Goal: Information Seeking & Learning: Learn about a topic

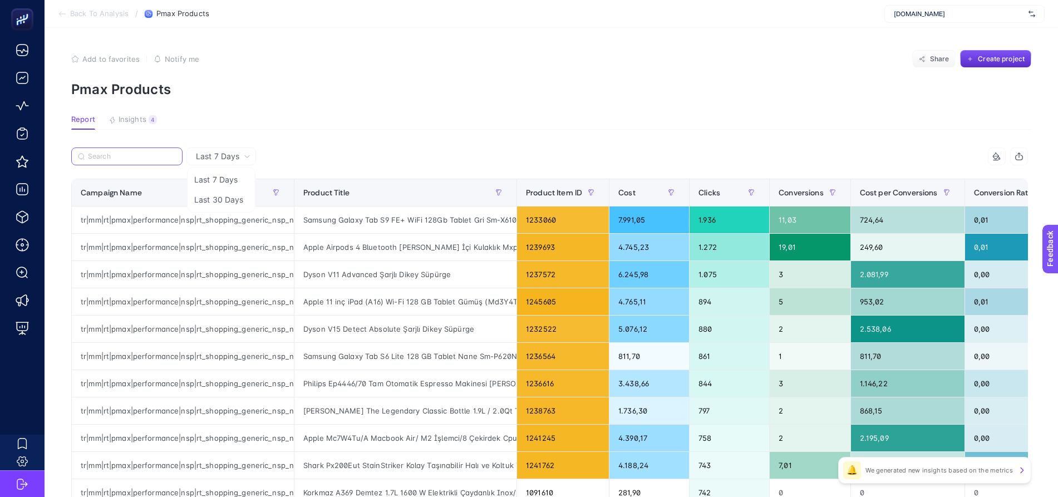
click at [126, 157] on input "Search" at bounding box center [132, 157] width 88 height 8
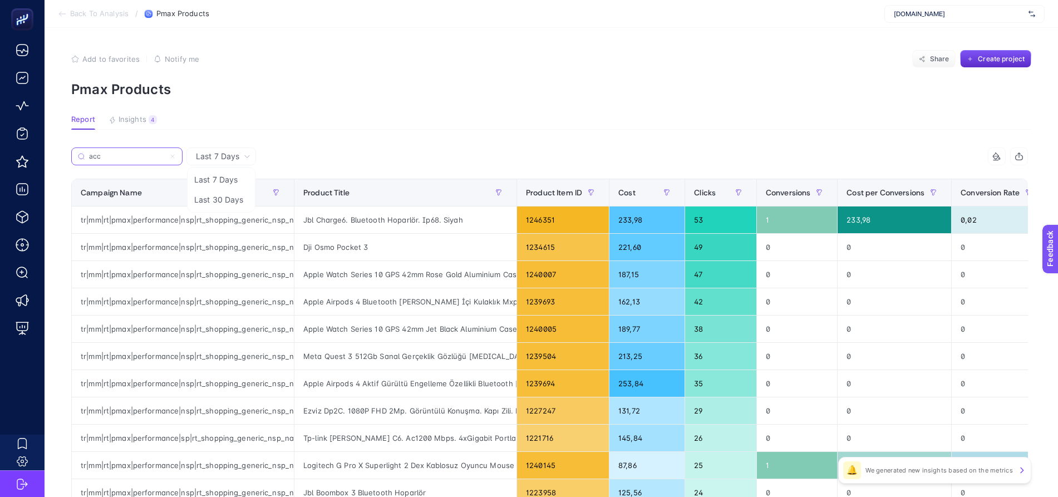
click at [124, 154] on input "acc" at bounding box center [127, 157] width 76 height 8
click at [326, 97] on p "Pmax Products" at bounding box center [551, 89] width 960 height 16
click at [295, 97] on p "Pmax Products" at bounding box center [551, 89] width 960 height 16
click at [316, 150] on div "acc" at bounding box center [310, 160] width 479 height 24
click at [816, 193] on icon "button" at bounding box center [819, 192] width 7 height 7
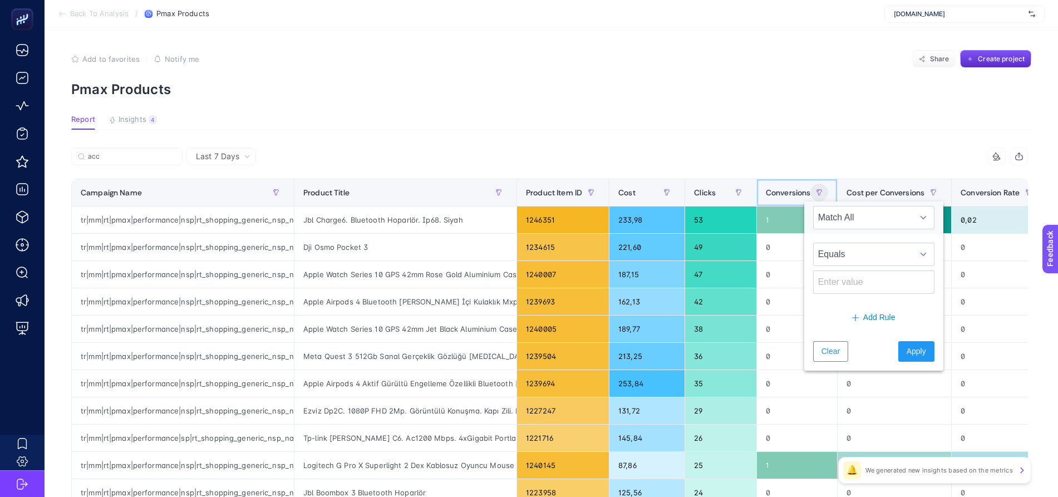
click at [766, 197] on span "Conversions" at bounding box center [788, 192] width 45 height 9
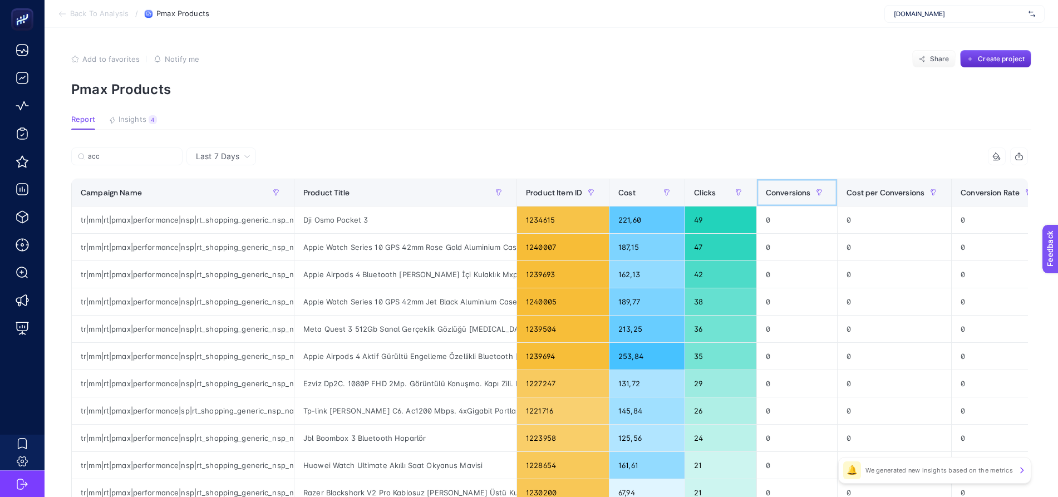
click at [766, 197] on span "Conversions" at bounding box center [788, 192] width 45 height 9
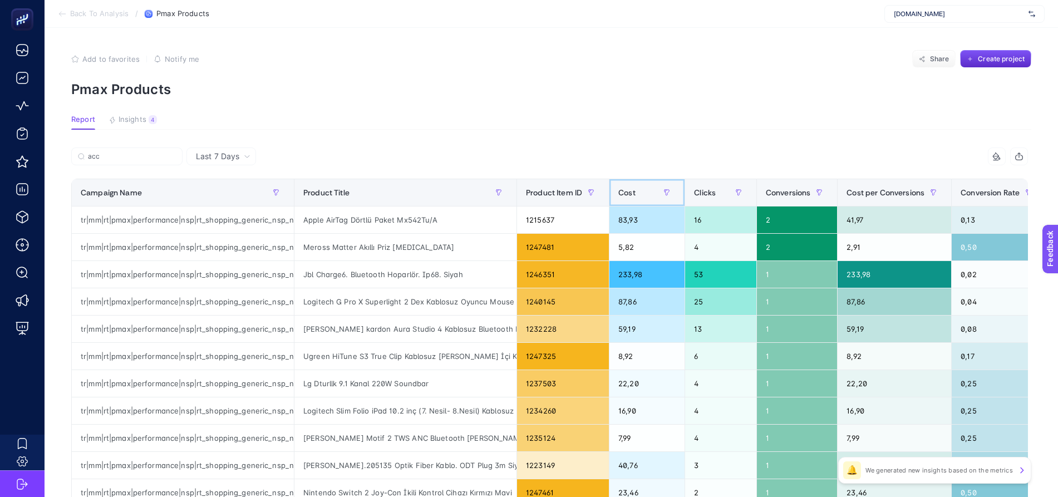
click at [637, 195] on div "Cost" at bounding box center [647, 193] width 57 height 18
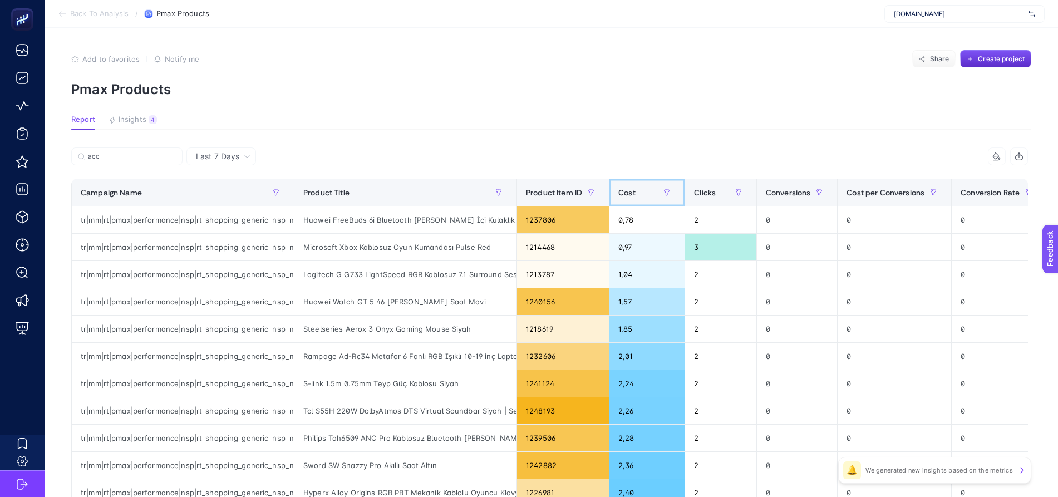
click at [632, 198] on div "Cost" at bounding box center [647, 193] width 57 height 18
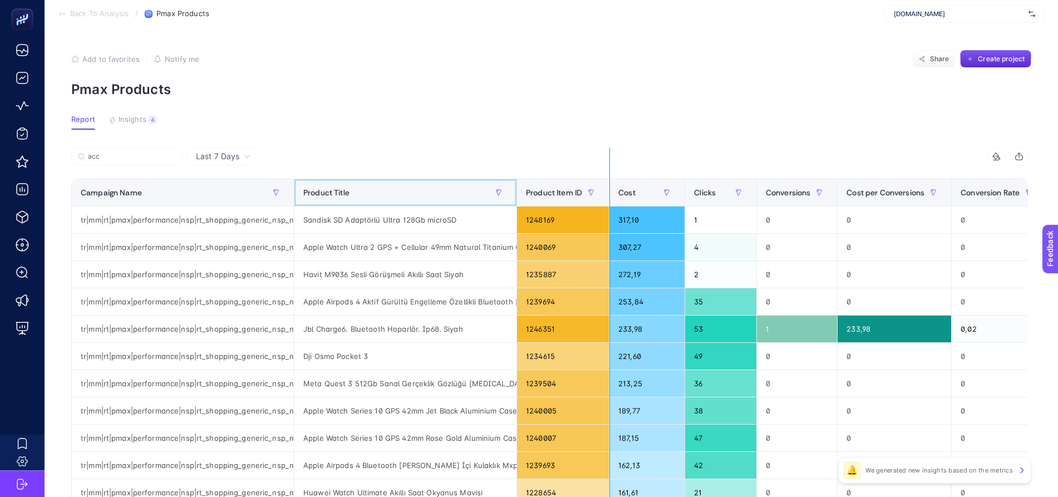
drag, startPoint x: 516, startPoint y: 186, endPoint x: 610, endPoint y: 182, distance: 94.2
click at [610, 182] on div "acc 8 items selected Campaign Name Product Title Product Item ID Cost Clicks Co…" at bounding box center [549, 478] width 957 height 661
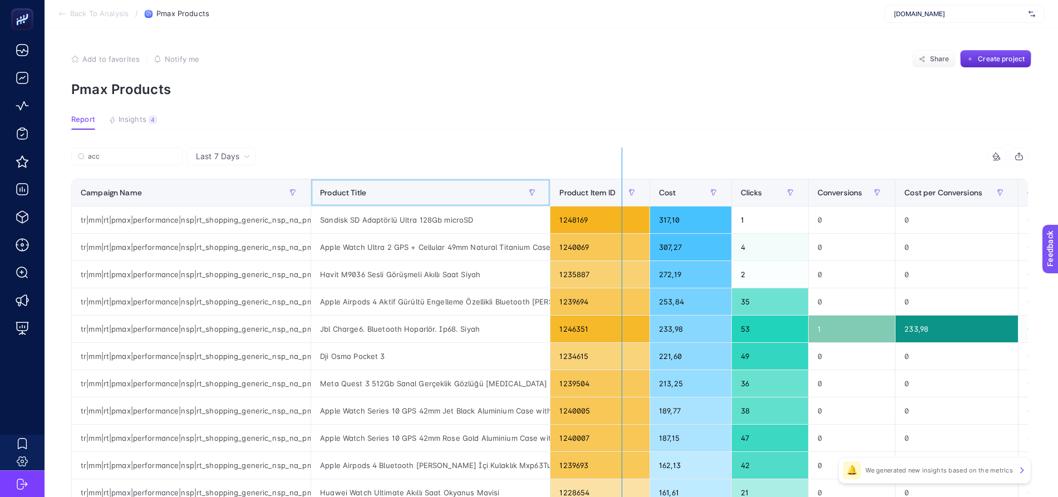
drag, startPoint x: 551, startPoint y: 190, endPoint x: 622, endPoint y: 188, distance: 70.7
click at [622, 188] on div "acc 8 items selected Campaign Name Product Title Product Item ID Cost Clicks Co…" at bounding box center [549, 478] width 957 height 661
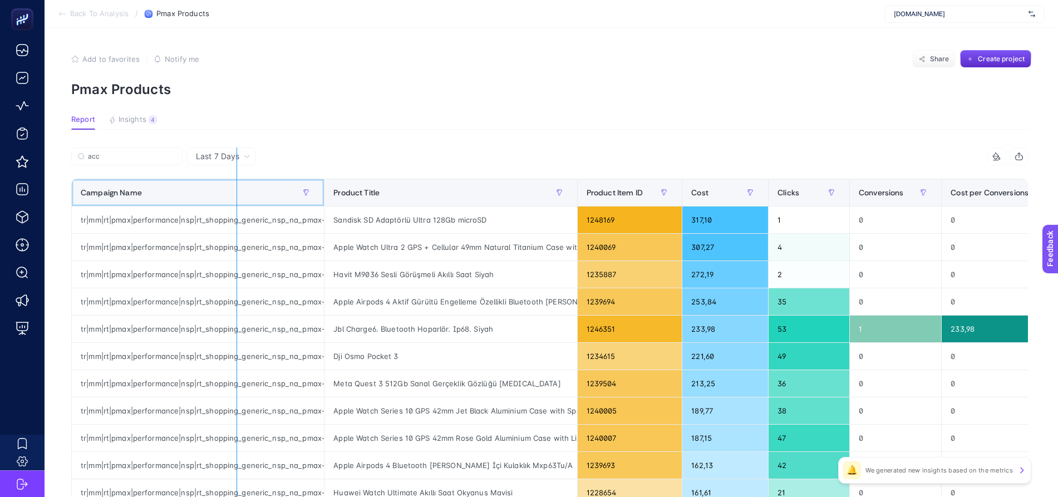
drag, startPoint x: 325, startPoint y: 191, endPoint x: 235, endPoint y: 195, distance: 89.2
click at [235, 195] on div "acc 8 items selected Campaign Name Product Title Product Item ID Cost Clicks Co…" at bounding box center [549, 478] width 957 height 661
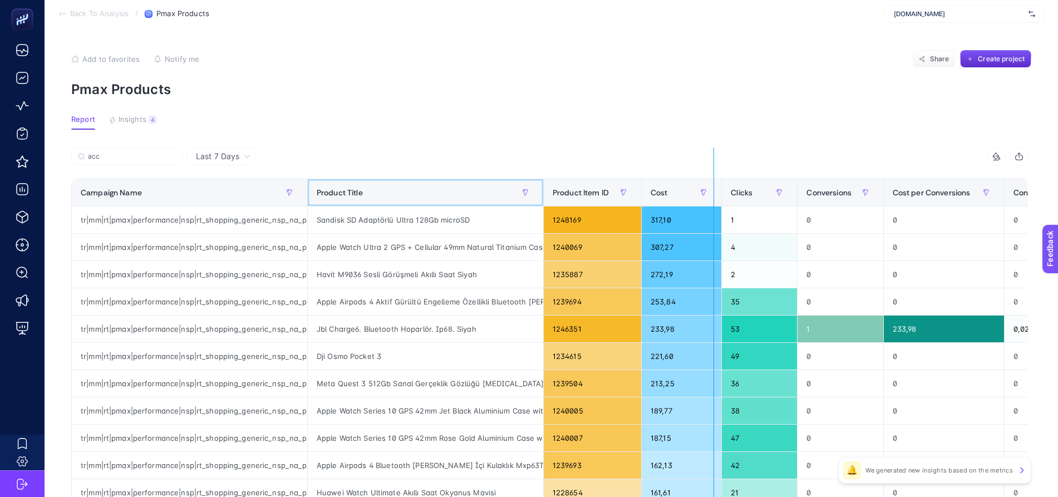
drag, startPoint x: 544, startPoint y: 193, endPoint x: 714, endPoint y: 185, distance: 169.4
click at [714, 185] on div "acc 8 items selected Campaign Name Product Title Product Item ID Cost Clicks Co…" at bounding box center [549, 478] width 957 height 661
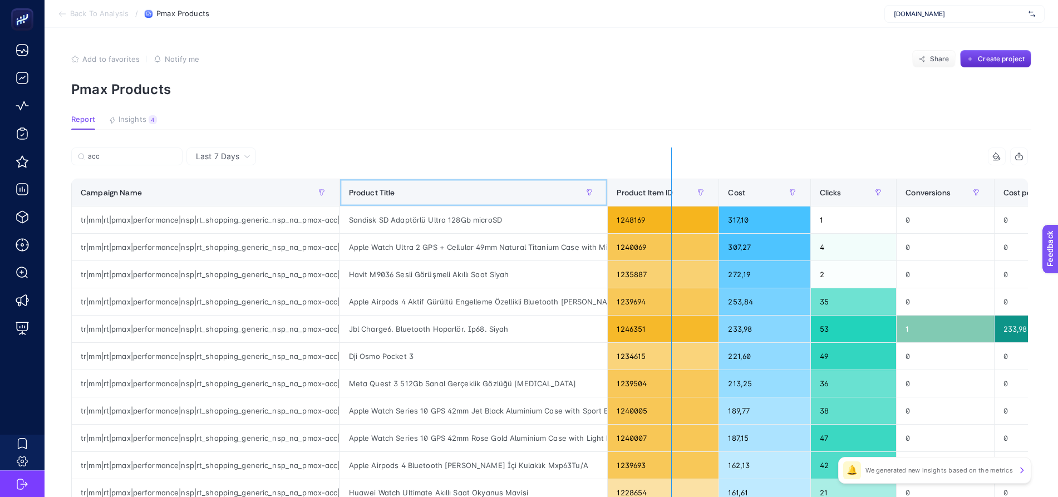
drag, startPoint x: 607, startPoint y: 188, endPoint x: 753, endPoint y: 184, distance: 145.9
click at [753, 184] on div "acc 8 items selected Campaign Name Product Title Product Item ID Cost Clicks Co…" at bounding box center [549, 478] width 957 height 661
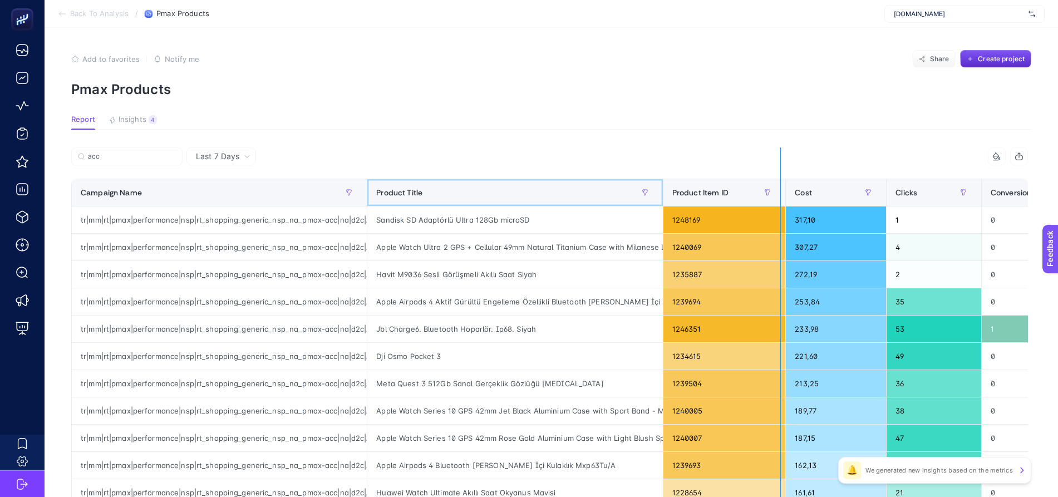
drag, startPoint x: 665, startPoint y: 188, endPoint x: 783, endPoint y: 184, distance: 118.1
click at [783, 184] on div "acc 8 items selected Campaign Name Product Title Product Item ID Cost Clicks Co…" at bounding box center [549, 478] width 957 height 661
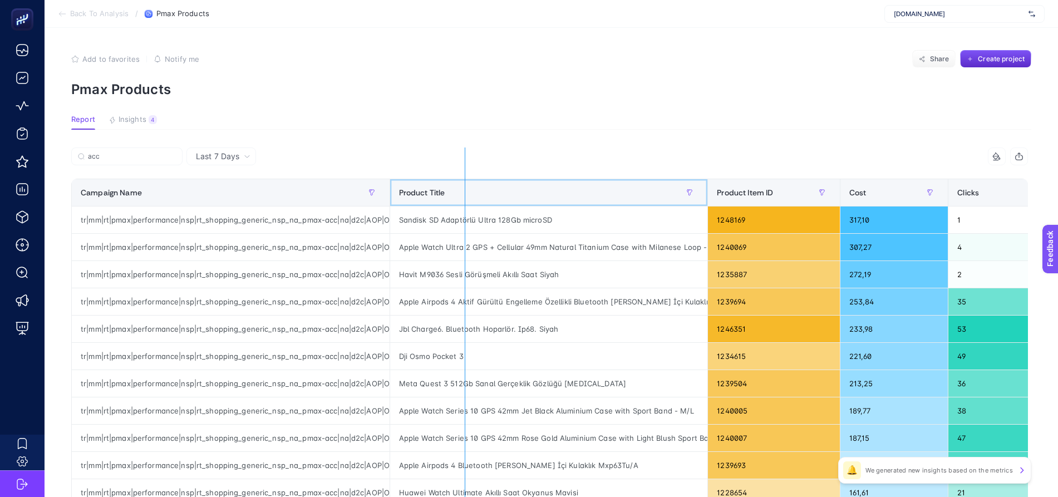
drag, startPoint x: 708, startPoint y: 189, endPoint x: 465, endPoint y: 192, distance: 242.7
click at [465, 192] on div "acc 8 items selected Campaign Name Product Title Product Item ID Cost Clicks Co…" at bounding box center [549, 478] width 957 height 661
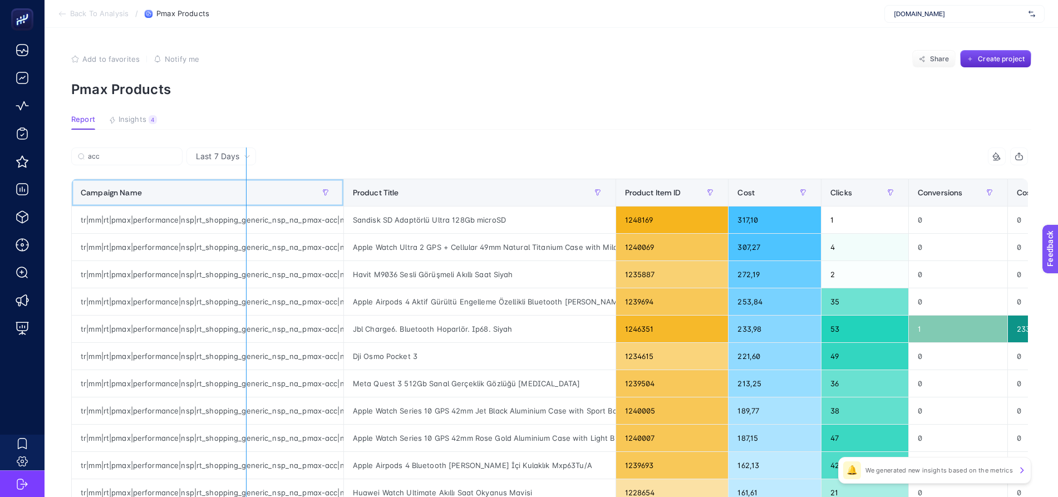
drag, startPoint x: 343, startPoint y: 192, endPoint x: 215, endPoint y: 192, distance: 128.0
click at [215, 192] on div "acc 8 items selected Campaign Name Product Title Product Item ID Cost Clicks Co…" at bounding box center [549, 478] width 957 height 661
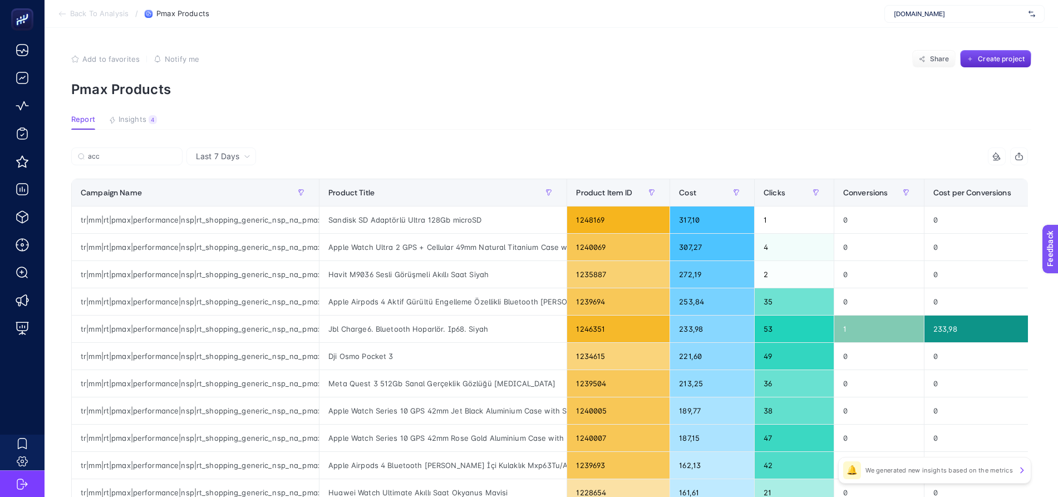
click at [592, 146] on article "Add to favorites false Notify me Share Create project Pmax Products Report Insi…" at bounding box center [552, 463] width 1014 height 870
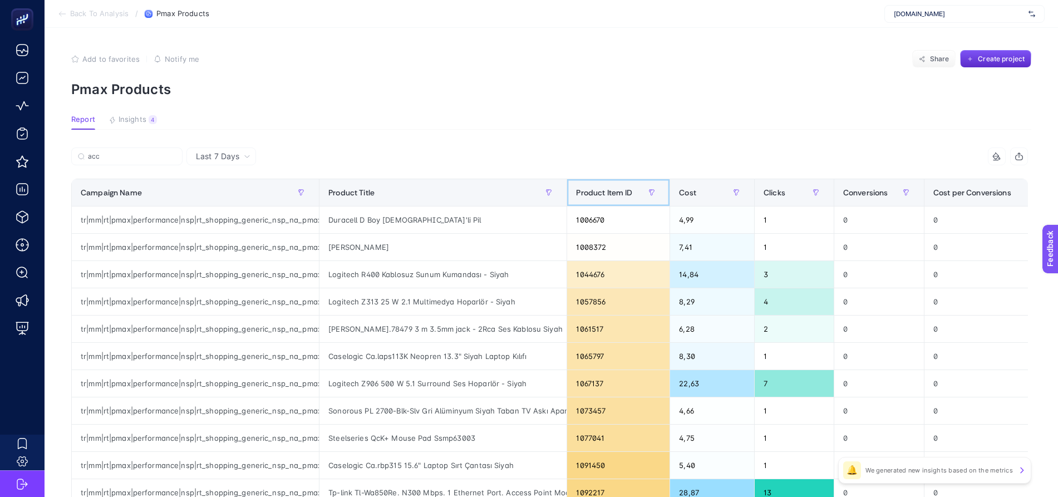
drag, startPoint x: 570, startPoint y: 190, endPoint x: 602, endPoint y: 189, distance: 32.9
click at [602, 189] on th "Product Item ID" at bounding box center [618, 192] width 103 height 27
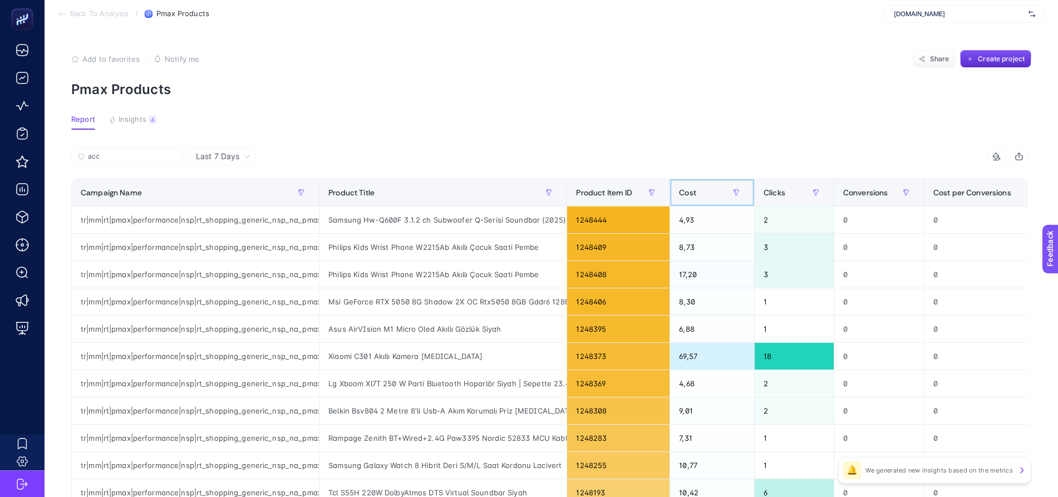
click at [703, 190] on div "Cost" at bounding box center [712, 193] width 66 height 18
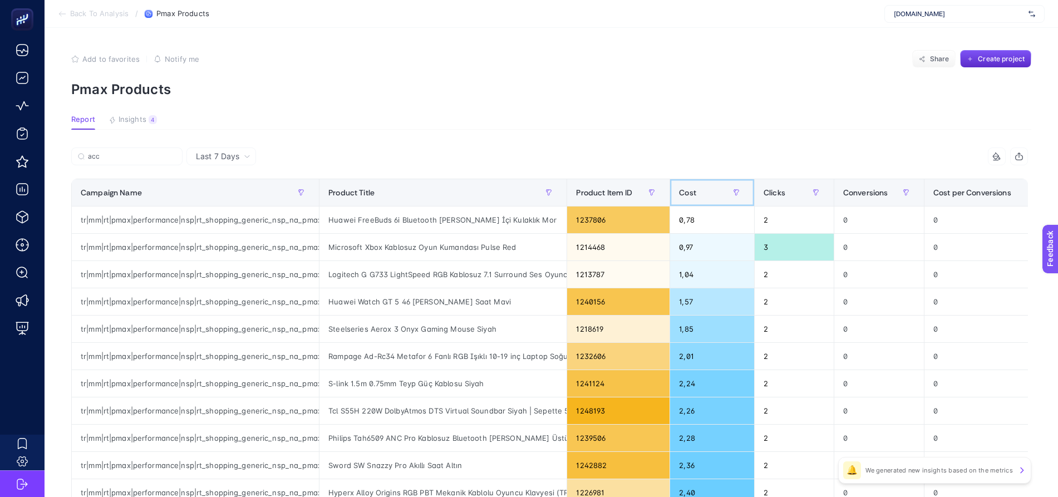
click at [703, 190] on div "Cost" at bounding box center [712, 193] width 66 height 18
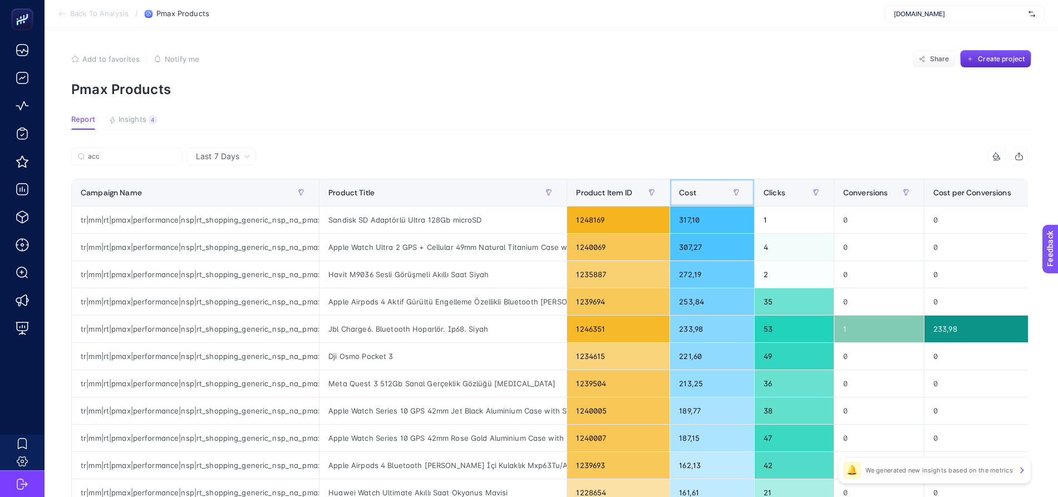
click at [703, 190] on div "Cost" at bounding box center [712, 193] width 66 height 18
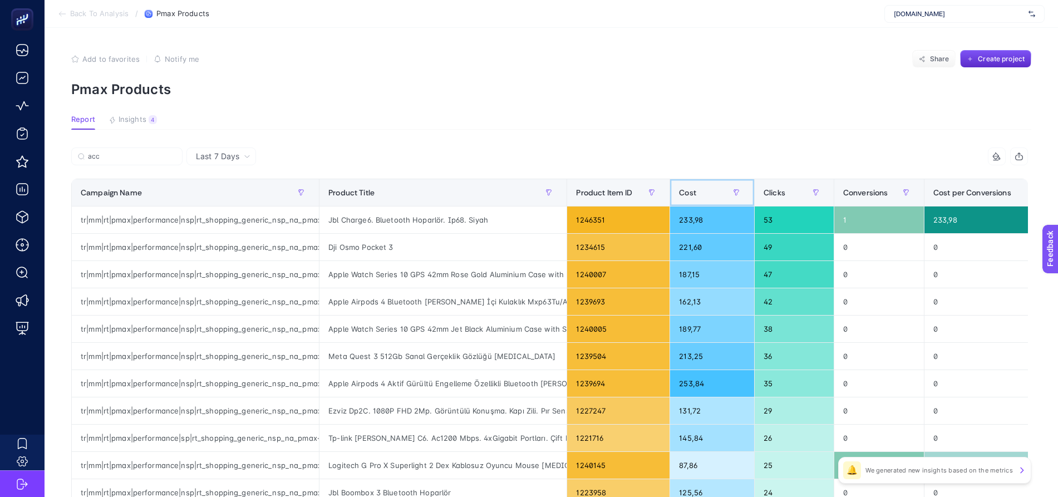
click at [693, 189] on span "Cost" at bounding box center [687, 192] width 17 height 9
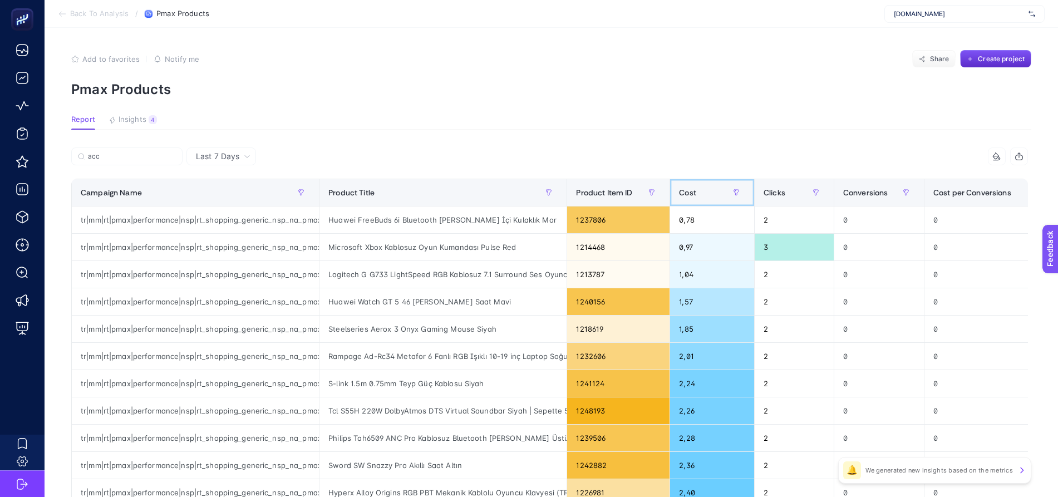
click at [693, 189] on span "Cost" at bounding box center [687, 192] width 17 height 9
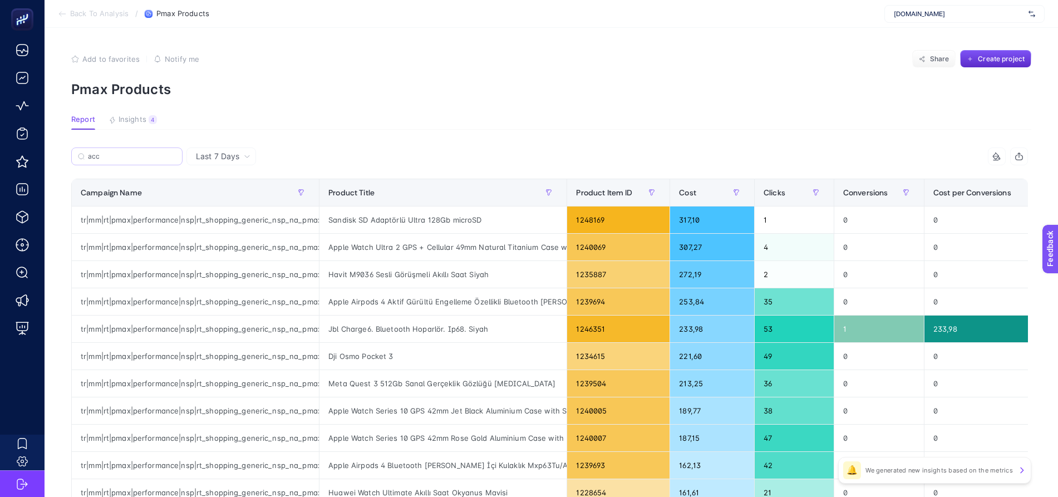
click at [113, 150] on label "acc" at bounding box center [126, 157] width 111 height 18
click at [113, 153] on input "acc" at bounding box center [132, 157] width 88 height 8
type input "a"
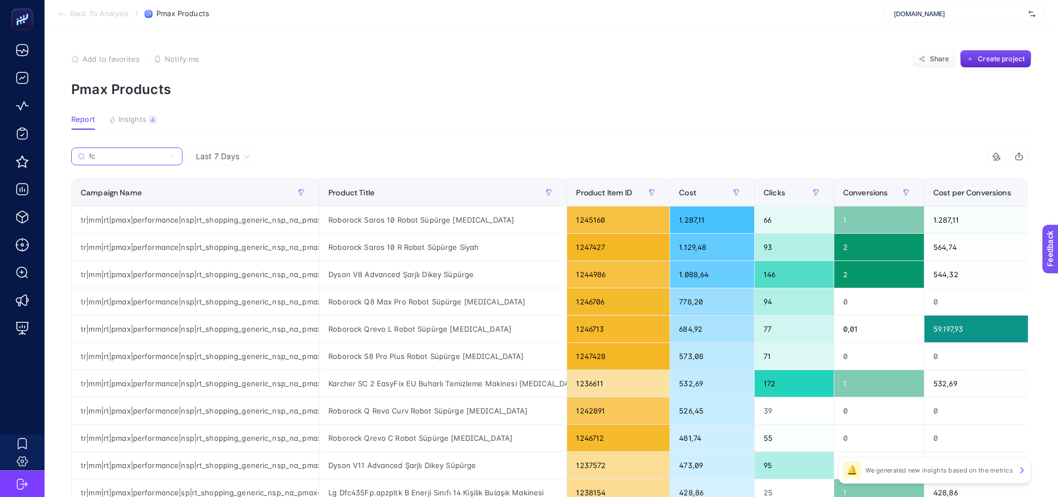
drag, startPoint x: 103, startPoint y: 153, endPoint x: 75, endPoint y: 154, distance: 28.4
click at [75, 154] on label "fc" at bounding box center [126, 157] width 111 height 18
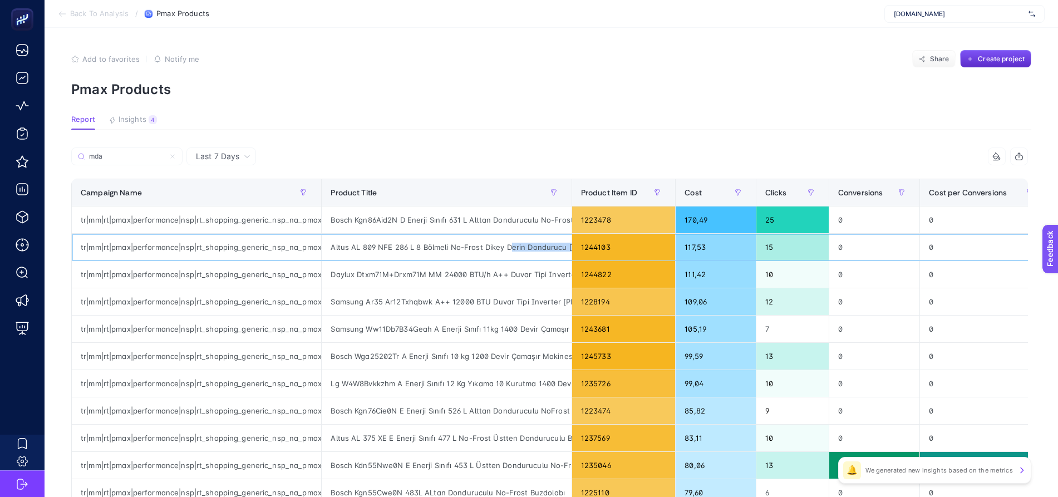
scroll to position [0, 24]
drag, startPoint x: 512, startPoint y: 247, endPoint x: 488, endPoint y: 235, distance: 25.9
click at [472, 254] on div "Altus AL 809 NFE 286 L 8 Bölmeli No-Frost Dikey Derin Dondurucu [MEDICAL_DATA]" at bounding box center [446, 247] width 249 height 27
drag, startPoint x: 519, startPoint y: 218, endPoint x: 583, endPoint y: 219, distance: 64.0
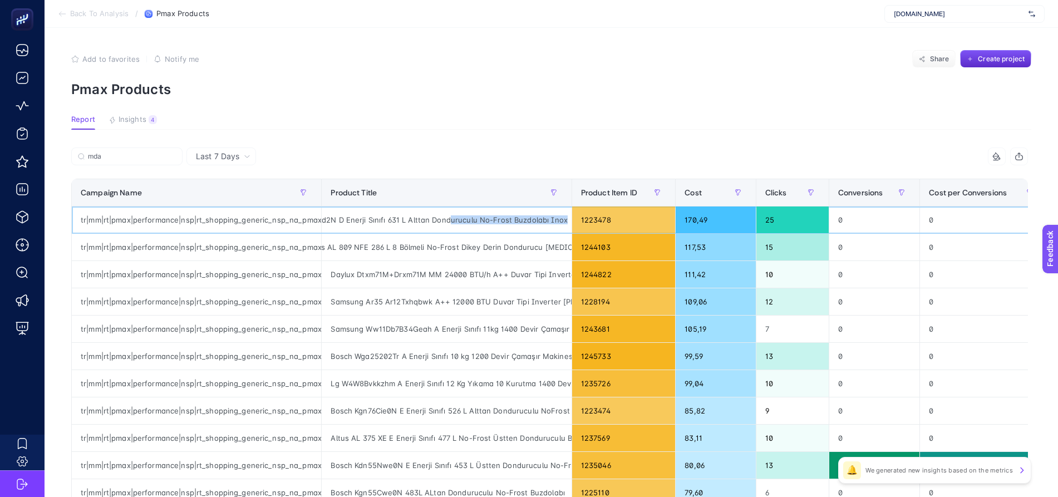
click at [583, 261] on tr "tr|mm|rt|pmax|performance|nsp|rt_shopping_generic_nsp_na_pmax-mda|na|d2c|AOP|OS…" at bounding box center [724, 274] width 1304 height 27
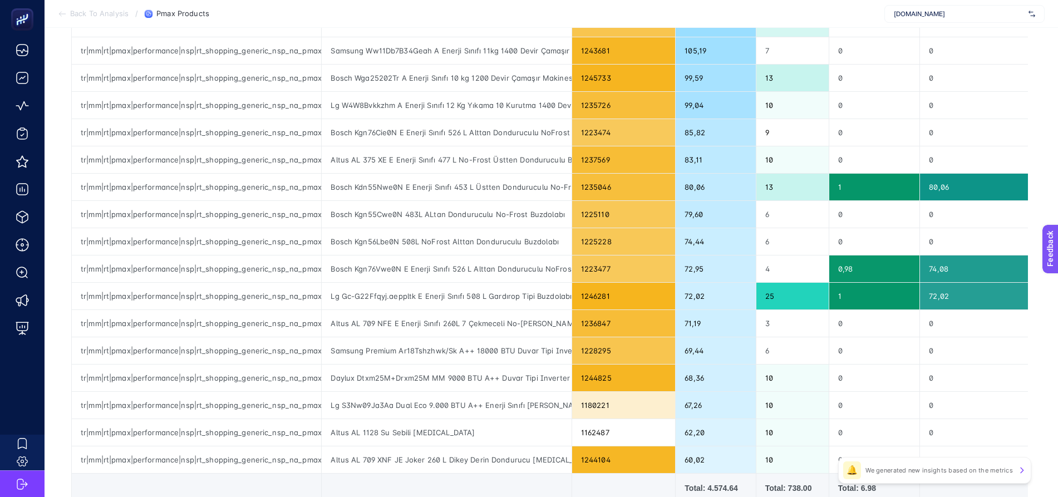
scroll to position [0, 0]
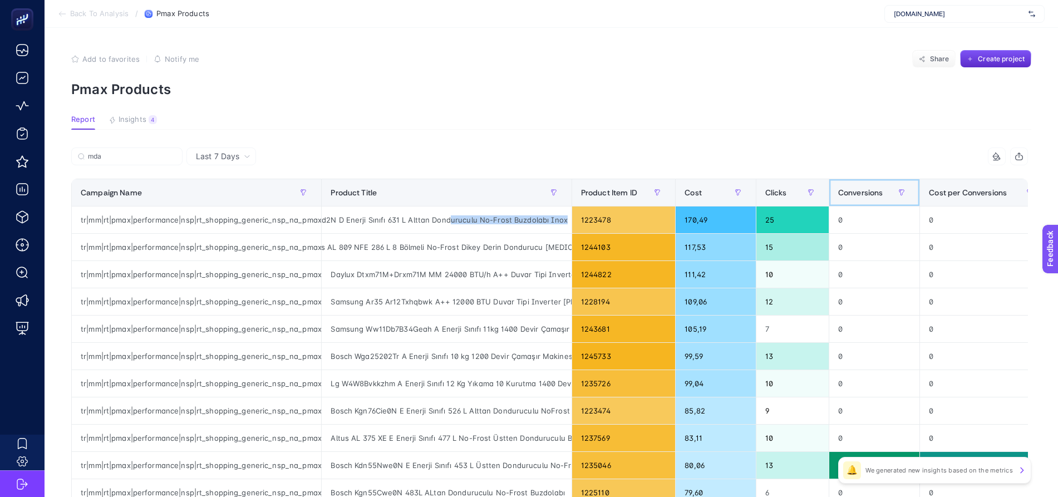
click at [864, 195] on span "Conversions" at bounding box center [860, 192] width 45 height 9
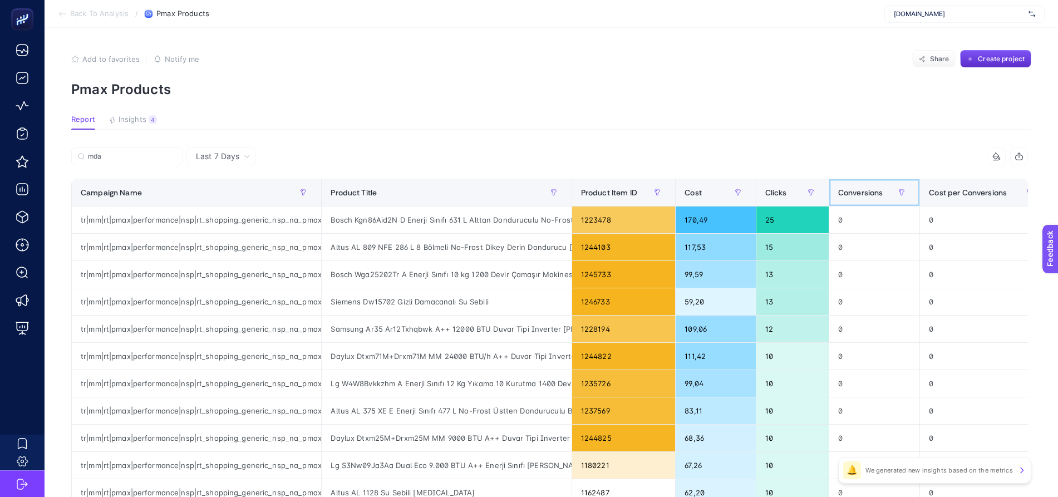
click at [864, 195] on span "Conversions" at bounding box center [860, 192] width 45 height 9
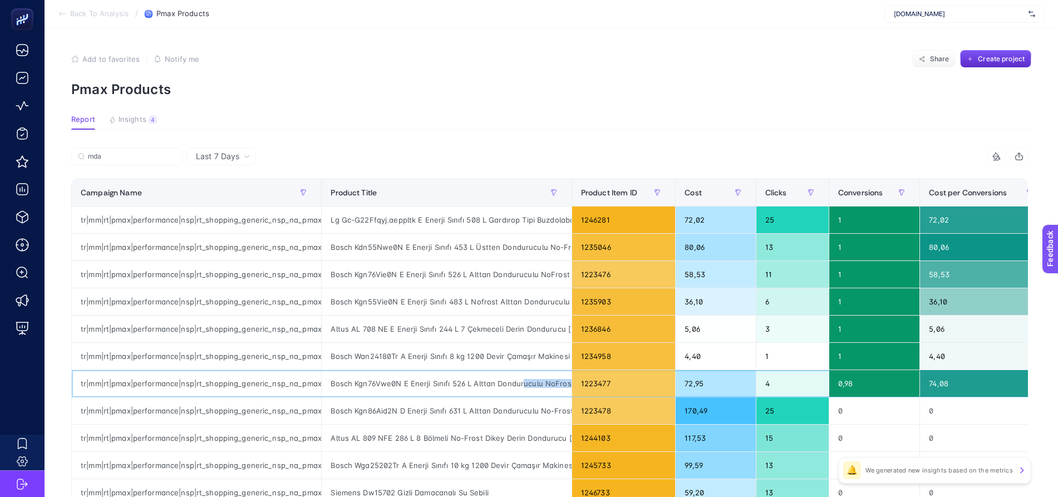
scroll to position [0, 67]
drag, startPoint x: 523, startPoint y: 381, endPoint x: 586, endPoint y: 389, distance: 63.9
click at [586, 389] on tr "tr|mm|rt|pmax|performance|nsp|rt_shopping_generic_nsp_na_pmax-mda|na|d2c|AOP|OS…" at bounding box center [724, 383] width 1304 height 27
drag, startPoint x: 584, startPoint y: 331, endPoint x: 601, endPoint y: 331, distance: 17.3
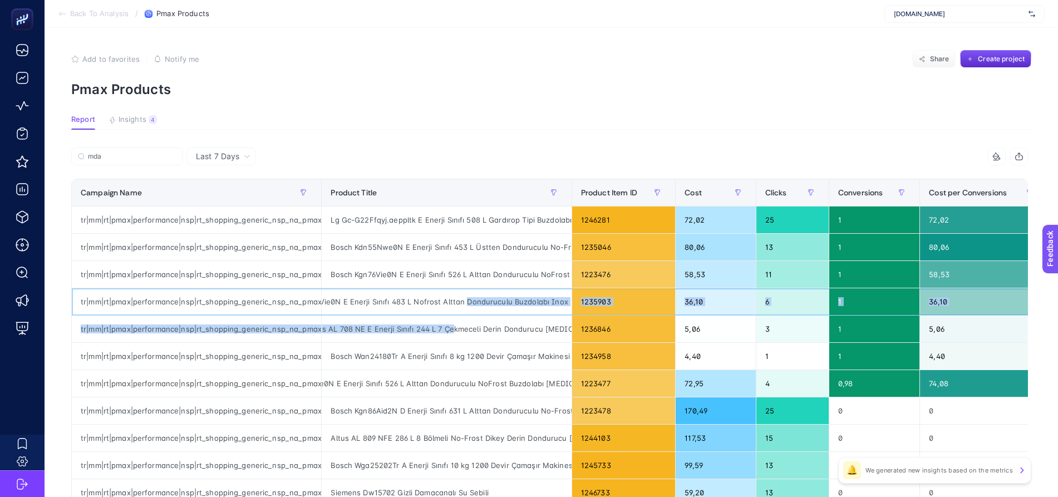
drag, startPoint x: 523, startPoint y: 303, endPoint x: 454, endPoint y: 317, distance: 70.3
click at [454, 317] on tbody "tr|mm|rt|pmax|performance|nsp|rt_shopping_generic_nsp_na_pmax-mda|na|d2c|AOP|OS…" at bounding box center [724, 480] width 1304 height 546
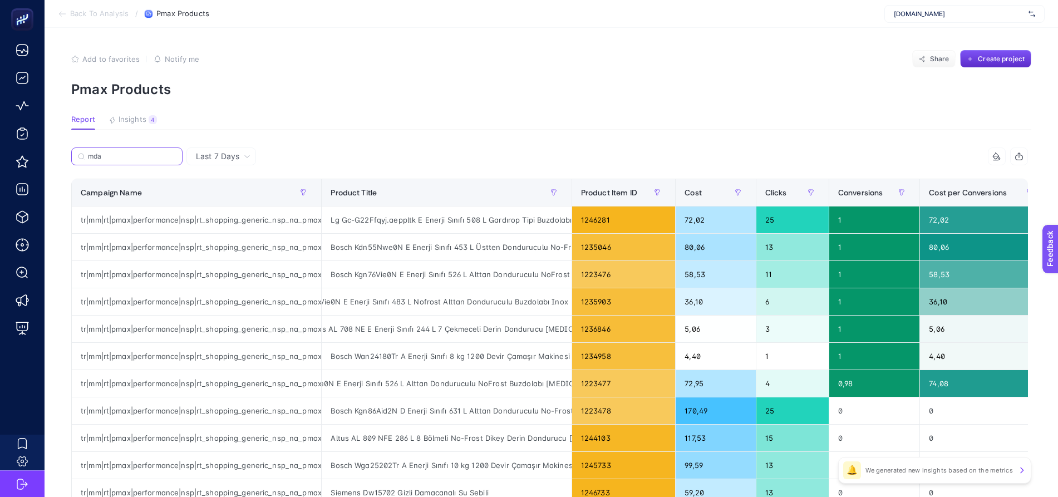
click at [120, 153] on input "mda" at bounding box center [132, 157] width 88 height 8
type input "m"
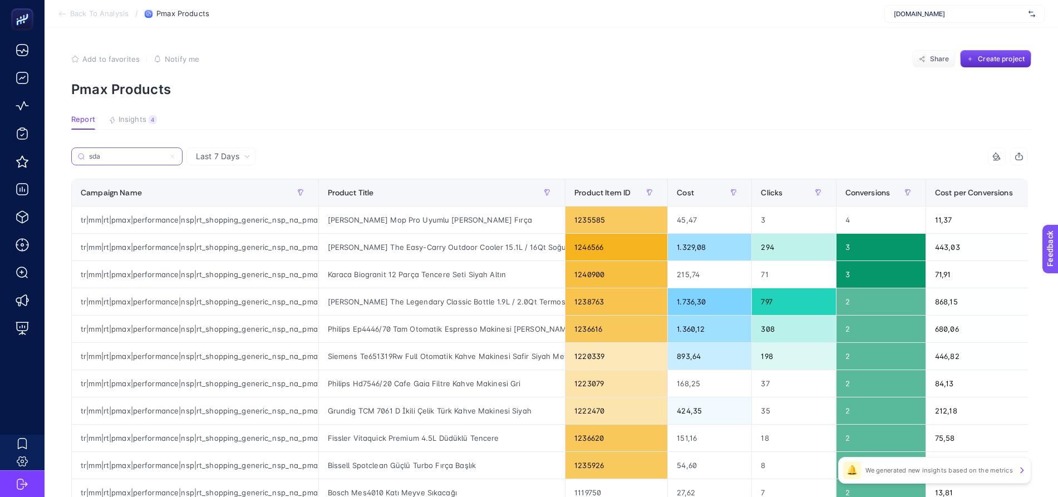
type input "sda"
drag, startPoint x: 275, startPoint y: 220, endPoint x: 337, endPoint y: 225, distance: 62.6
click at [337, 261] on tr "tr|mm|rt|pmax|performance|nsp|rt_shopping_generic_nsp_na_pmax-sda|na|d2c|AOP|OS…" at bounding box center [724, 274] width 1304 height 27
click at [374, 85] on p "Pmax Products" at bounding box center [551, 89] width 960 height 16
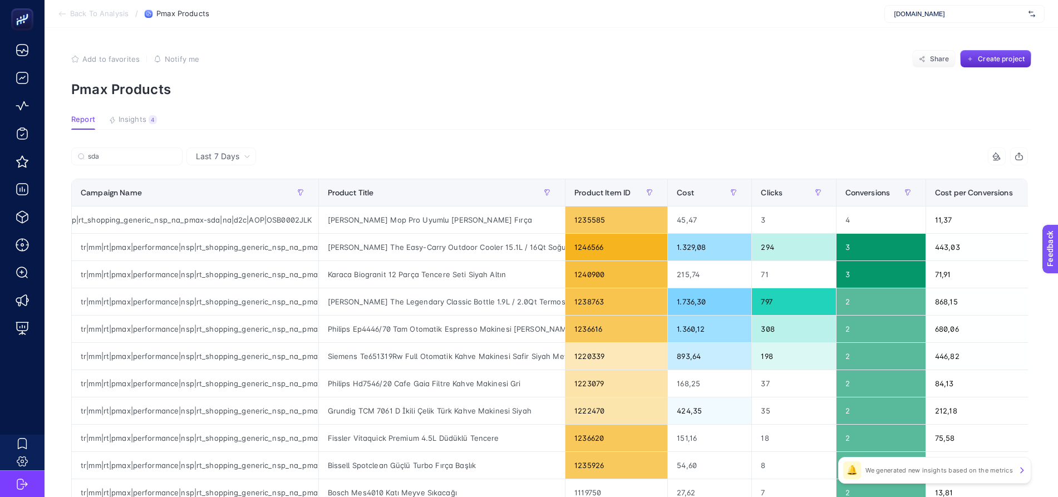
click at [374, 85] on p "Pmax Products" at bounding box center [551, 89] width 960 height 16
drag, startPoint x: 533, startPoint y: 244, endPoint x: 569, endPoint y: 248, distance: 35.8
click at [569, 343] on tr "tr|mm|rt|pmax|performance|nsp|rt_shopping_generic_nsp_na_pmax-sda|na|d2c|AOP|OS…" at bounding box center [724, 356] width 1304 height 27
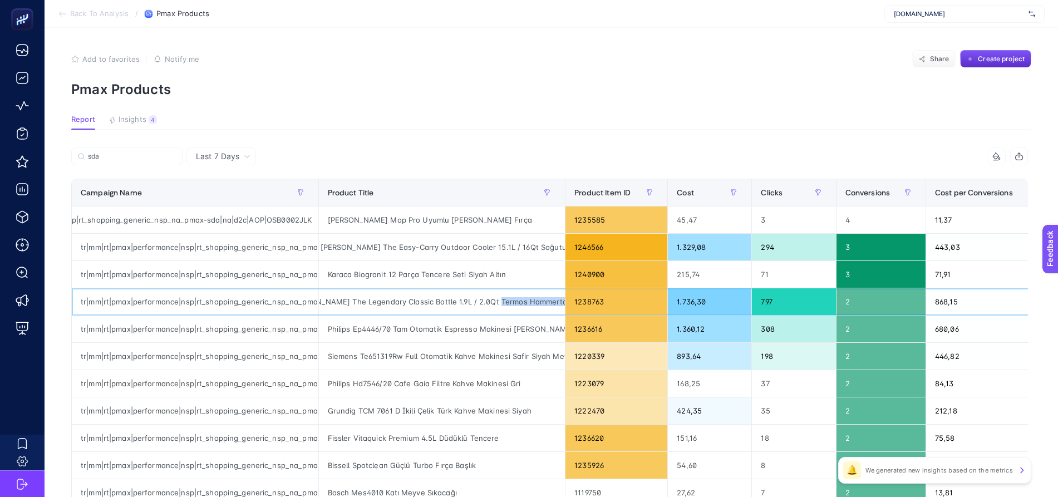
drag, startPoint x: 529, startPoint y: 301, endPoint x: 578, endPoint y: 306, distance: 49.2
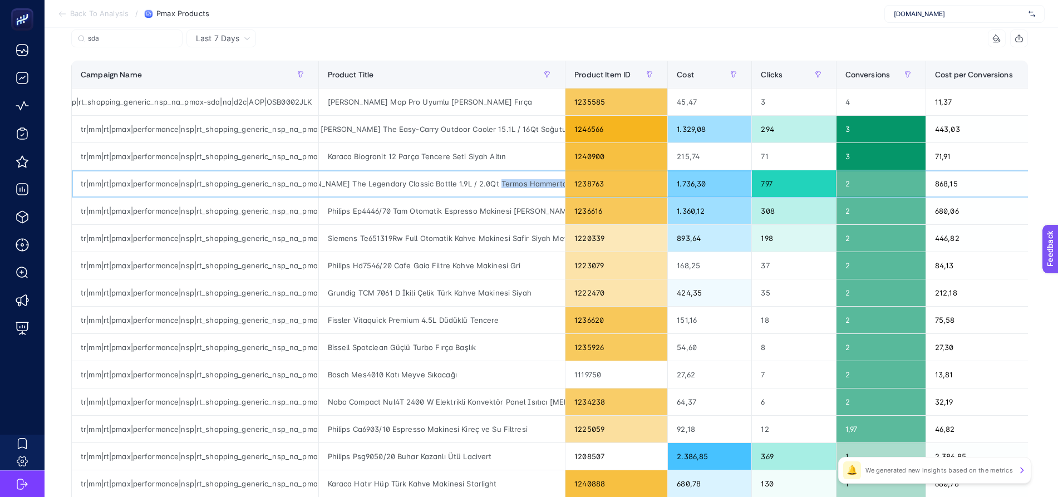
scroll to position [139, 0]
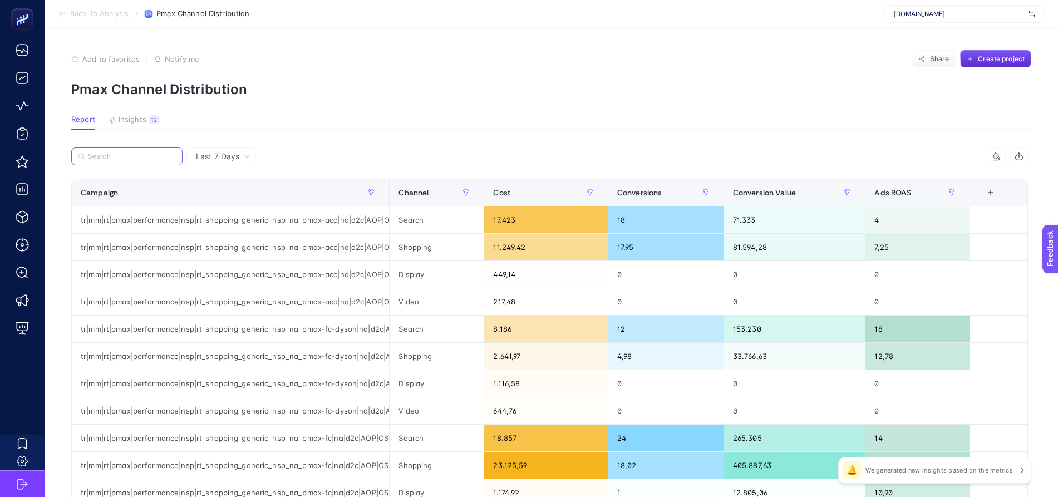
click at [111, 155] on input "Search" at bounding box center [132, 157] width 88 height 8
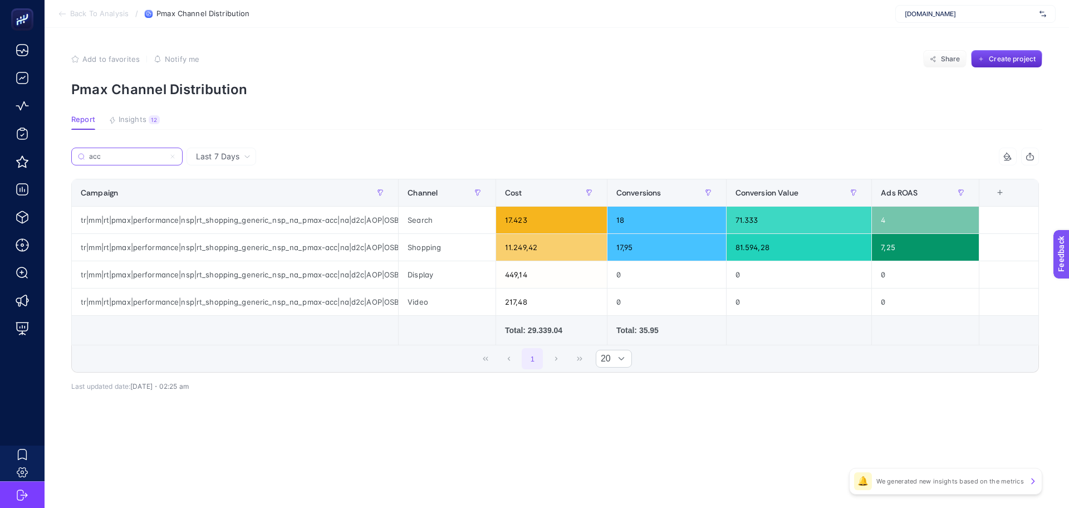
drag, startPoint x: 119, startPoint y: 154, endPoint x: 85, endPoint y: 162, distance: 34.8
click at [85, 162] on label "acc" at bounding box center [126, 157] width 111 height 18
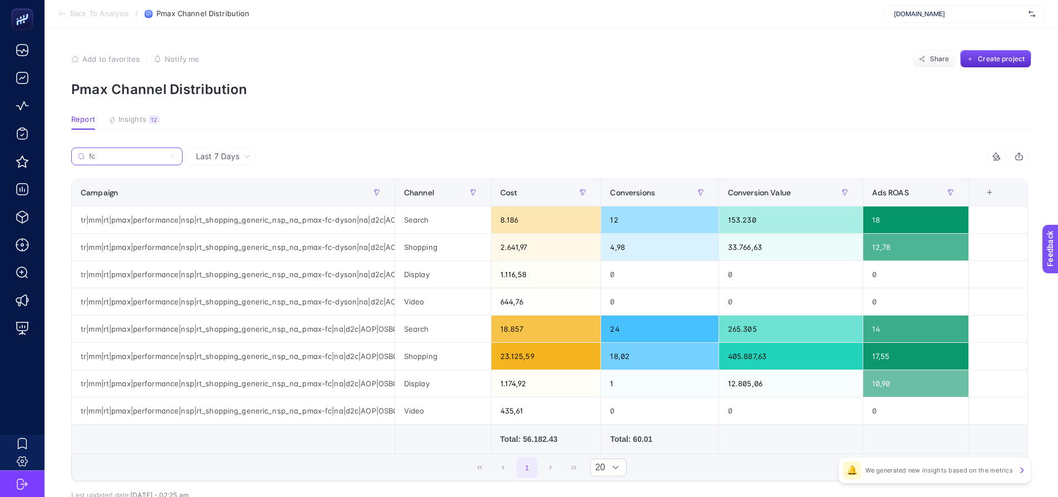
drag, startPoint x: 106, startPoint y: 152, endPoint x: 72, endPoint y: 154, distance: 33.5
click at [72, 154] on label "fc" at bounding box center [126, 157] width 111 height 18
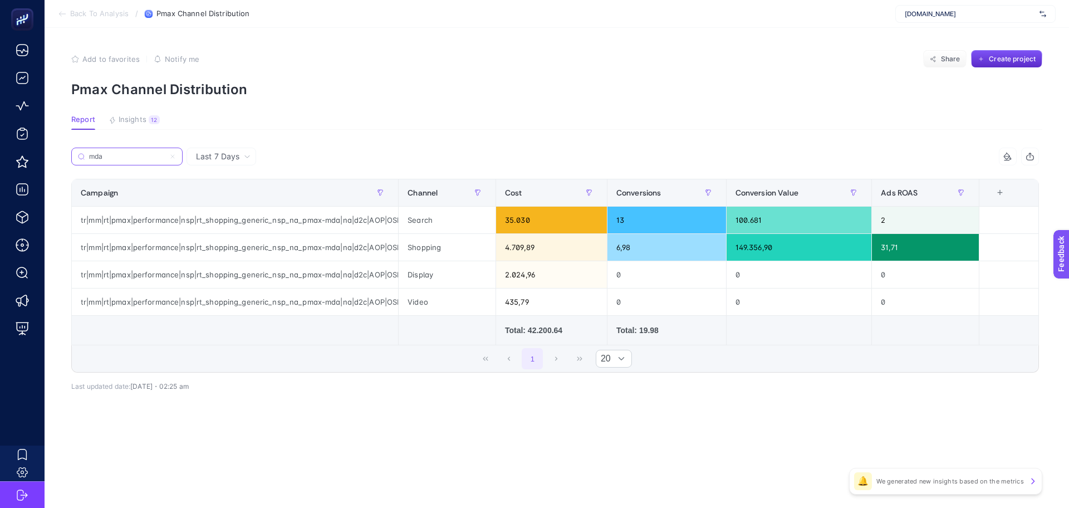
drag, startPoint x: 104, startPoint y: 155, endPoint x: 64, endPoint y: 156, distance: 39.6
click at [64, 156] on div "Last 7 Days acc 4 items selected Campaign Channel Cost Conversions Conversion V…" at bounding box center [554, 294] width 985 height 292
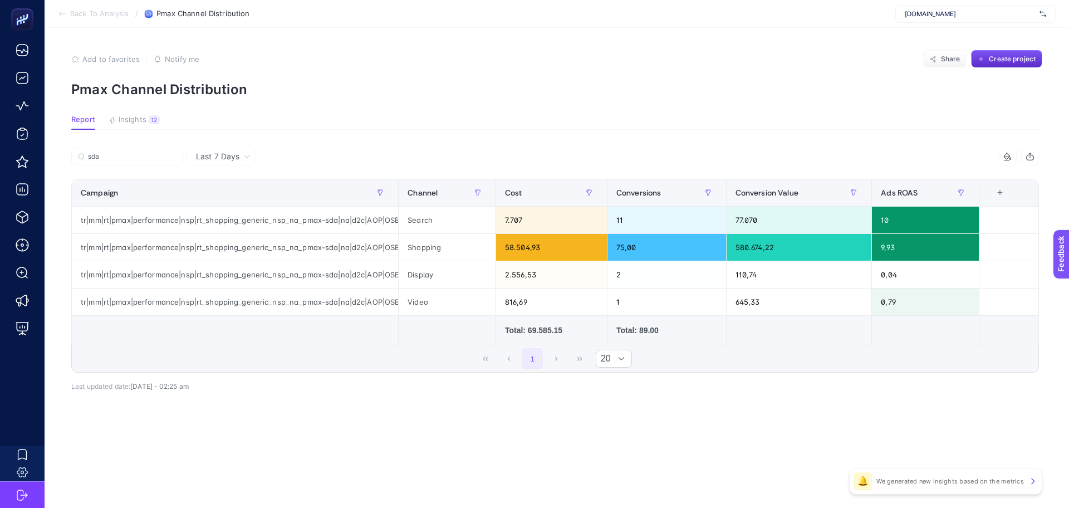
click at [337, 102] on article "Add to favorites false Notify me Share Create project Pmax Channel Distribution…" at bounding box center [557, 268] width 1024 height 480
click at [111, 154] on input "sda" at bounding box center [132, 157] width 88 height 8
click at [56, 154] on article "Add to favorites false Notify me Share Create project Pmax Channel Distribution…" at bounding box center [557, 268] width 1024 height 480
click at [110, 157] on input "sda" at bounding box center [132, 157] width 88 height 8
drag, startPoint x: 106, startPoint y: 154, endPoint x: 72, endPoint y: 155, distance: 33.4
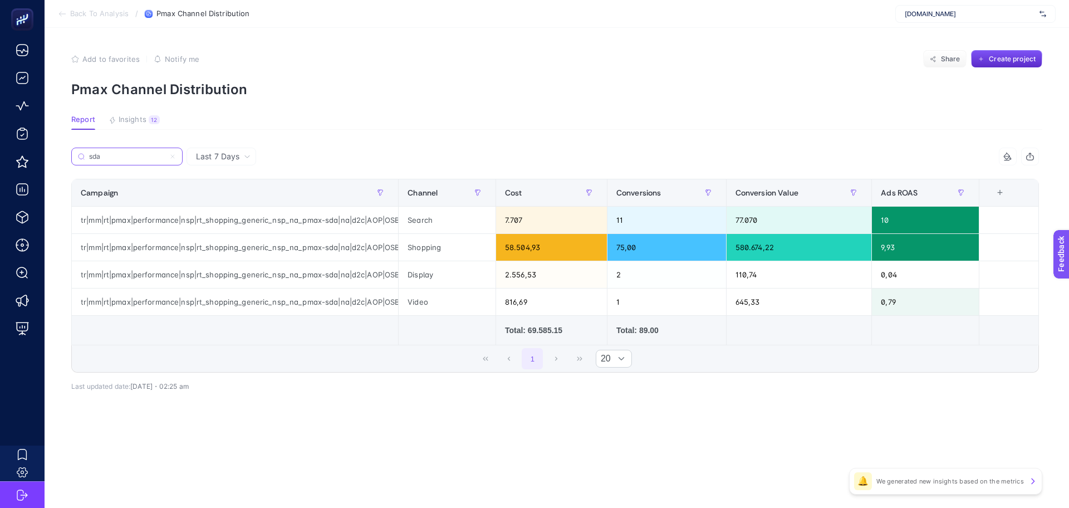
click at [72, 155] on label "sda" at bounding box center [126, 157] width 111 height 18
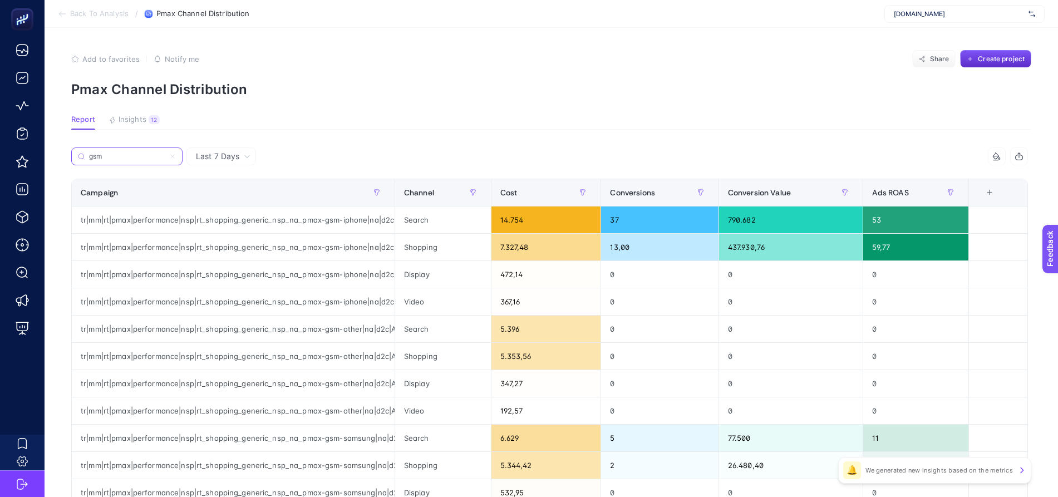
type input "gsm"
